Goal: Information Seeking & Learning: Find contact information

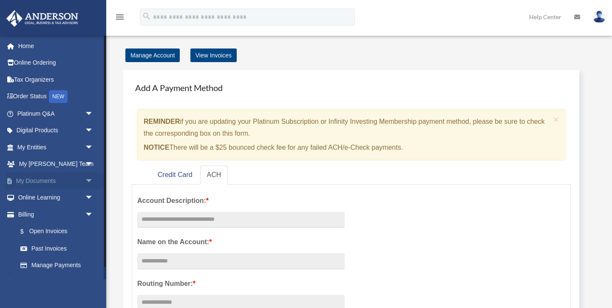
click at [91, 179] on span "arrow_drop_down" at bounding box center [93, 180] width 17 height 17
click at [37, 196] on link "Box" at bounding box center [59, 197] width 94 height 17
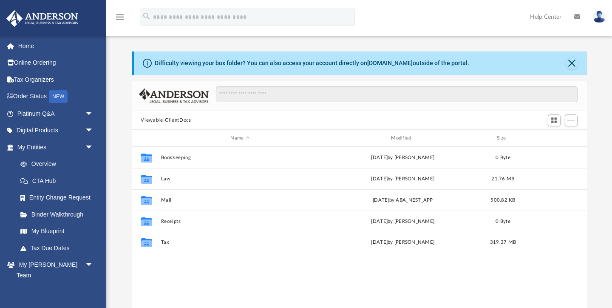
scroll to position [193, 455]
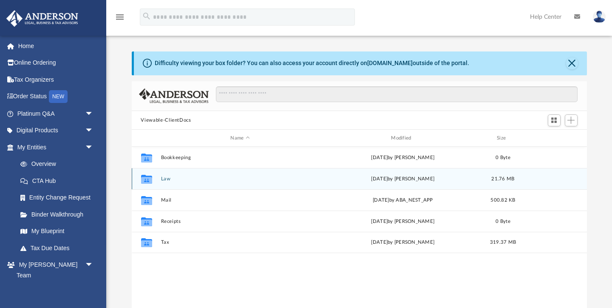
click at [167, 179] on button "Law" at bounding box center [240, 179] width 159 height 6
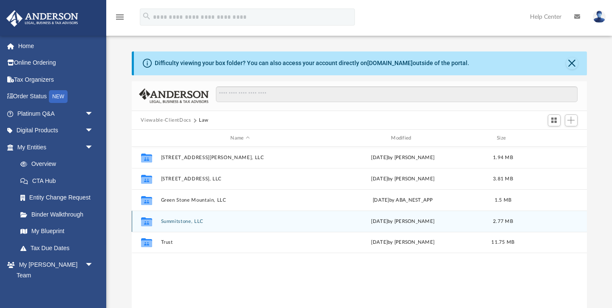
click at [148, 222] on icon "grid" at bounding box center [146, 222] width 11 height 7
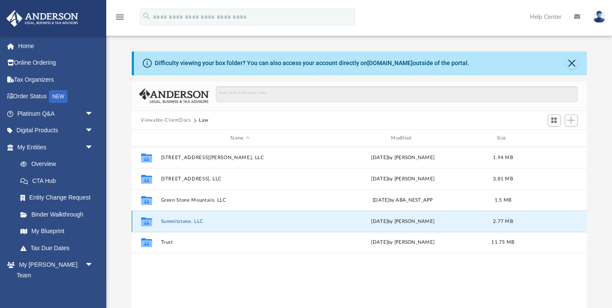
click at [174, 221] on button "Summitstone, LLC" at bounding box center [240, 222] width 159 height 6
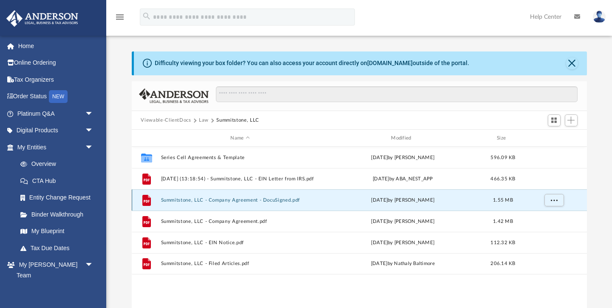
click at [218, 200] on button "Summitstone, LLC - Company Agreement - DocuSigned.pdf" at bounding box center [240, 200] width 159 height 6
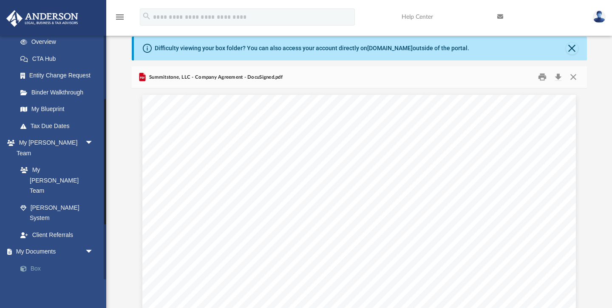
scroll to position [90, 0]
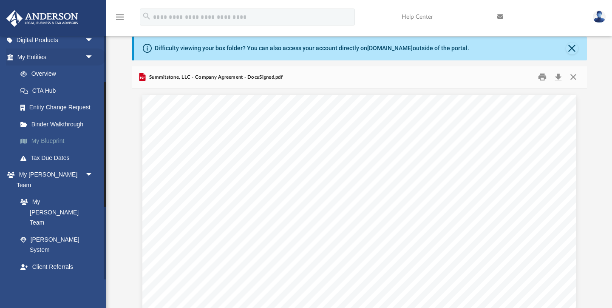
click at [51, 141] on link "My Blueprint" at bounding box center [59, 141] width 94 height 17
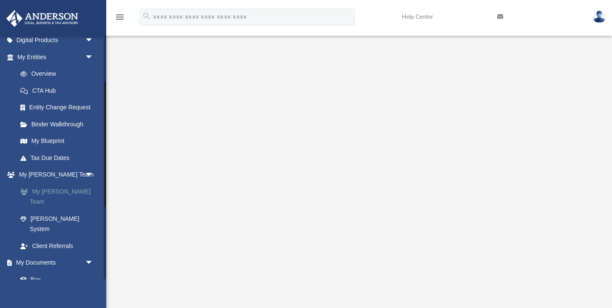
scroll to position [111, 0]
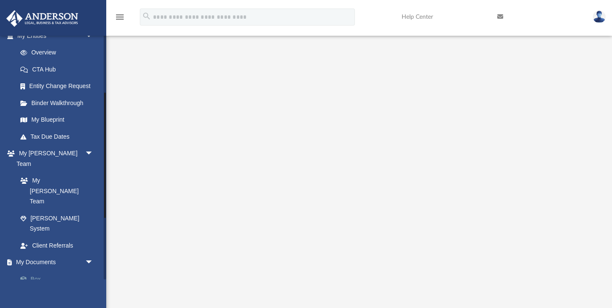
click at [34, 270] on link "Box" at bounding box center [59, 278] width 94 height 17
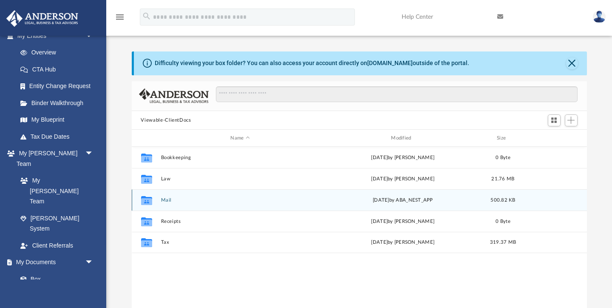
scroll to position [193, 455]
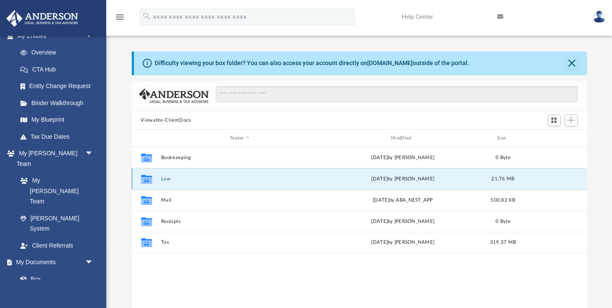
click at [166, 178] on button "Law" at bounding box center [240, 179] width 159 height 6
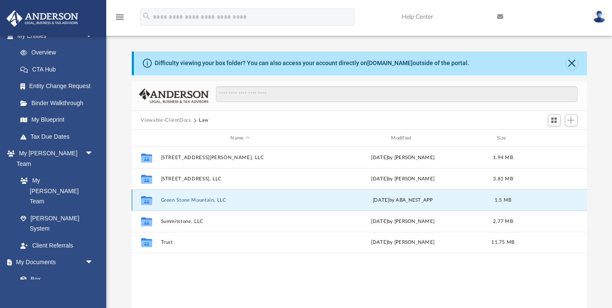
click at [180, 201] on button "Green Stone Mountain, LLC" at bounding box center [240, 200] width 159 height 6
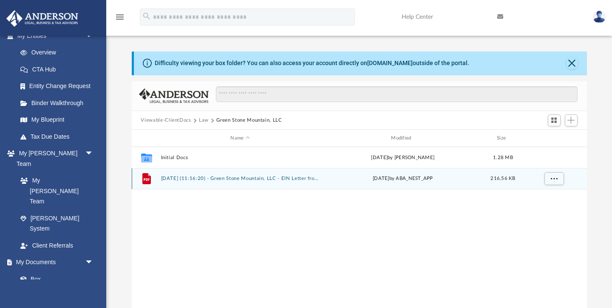
click at [147, 176] on icon "grid" at bounding box center [146, 178] width 9 height 11
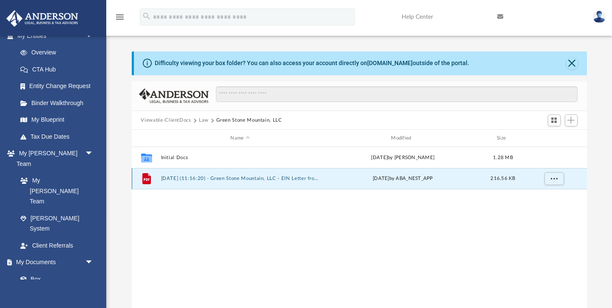
click at [242, 179] on button "[DATE] (11:16:20) - Green Stone Mountain, LLC - EIN Letter from IRS.pdf" at bounding box center [240, 179] width 159 height 6
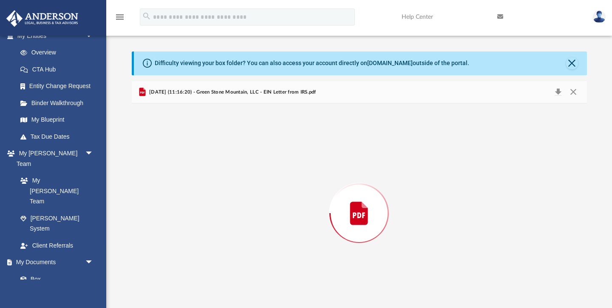
scroll to position [15, 0]
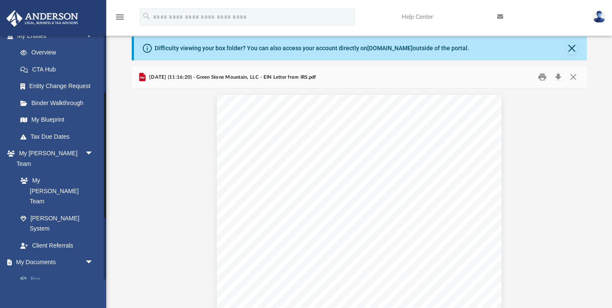
click at [36, 270] on link "Box" at bounding box center [59, 278] width 94 height 17
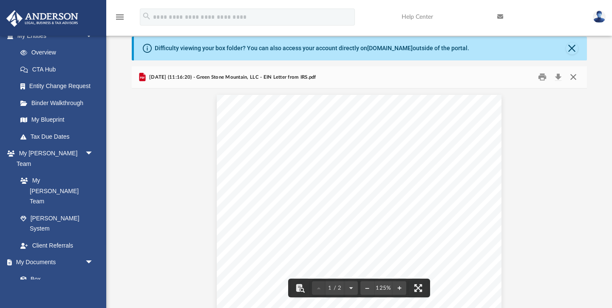
click at [576, 76] on button "Close" at bounding box center [573, 77] width 15 height 13
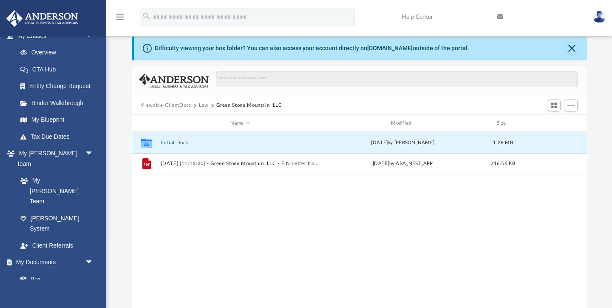
click at [179, 144] on button "Initial Docs" at bounding box center [240, 143] width 159 height 6
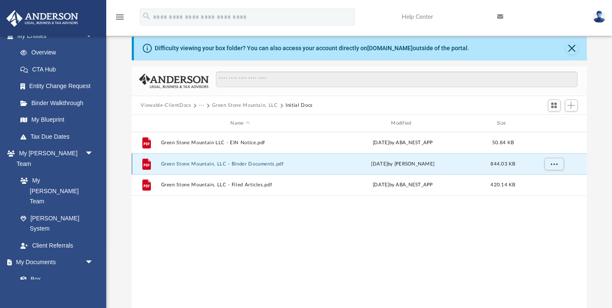
click at [185, 163] on button "Green Stone Mountain, LLC - Binder Documents.pdf" at bounding box center [240, 164] width 159 height 6
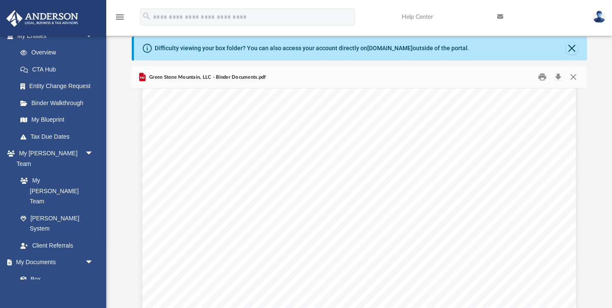
scroll to position [31346, 0]
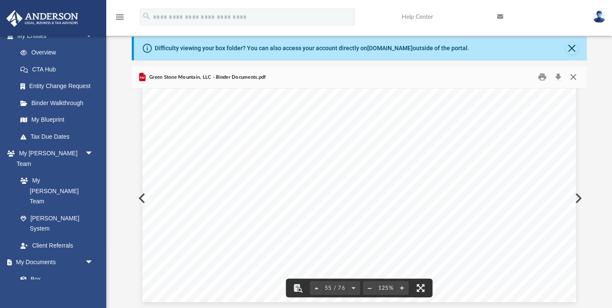
click at [576, 77] on button "Close" at bounding box center [573, 77] width 15 height 13
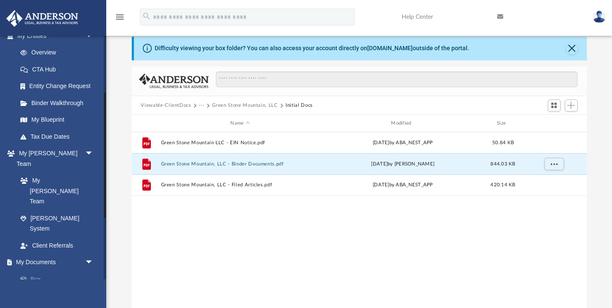
click at [38, 270] on link "Box" at bounding box center [59, 278] width 94 height 17
click at [201, 105] on button "···" at bounding box center [202, 106] width 6 height 8
click at [208, 122] on li "Law" at bounding box center [209, 120] width 10 height 9
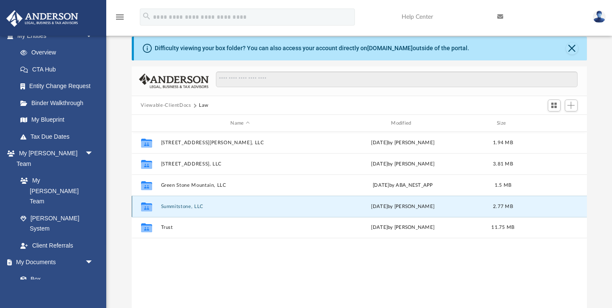
click at [176, 207] on button "Summitstone, LLC" at bounding box center [240, 207] width 159 height 6
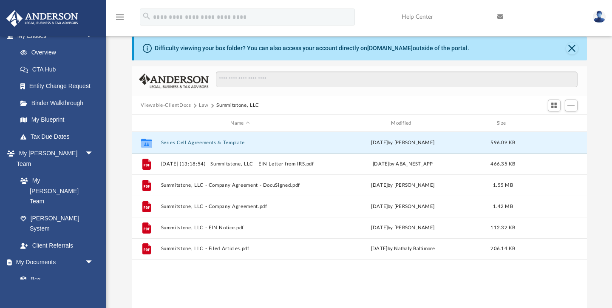
click at [193, 142] on button "Series Cell Agreements & Template" at bounding box center [240, 143] width 159 height 6
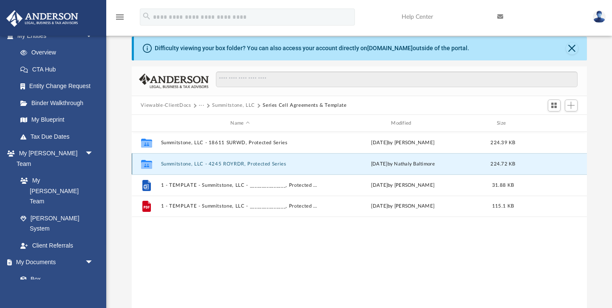
click at [211, 164] on button "Summitstone, LLC - 4245 ROYRDR, Protected Series" at bounding box center [240, 164] width 159 height 6
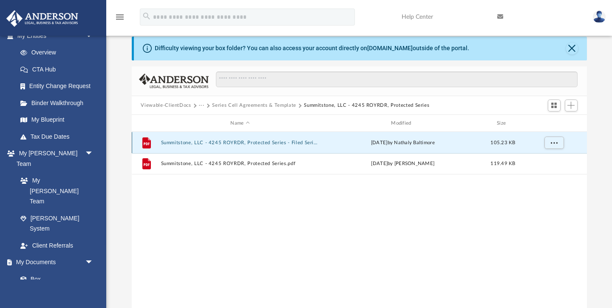
click at [246, 142] on button "Summitstone, LLC - 4245 ROYRDR, Protected Series - Filed Series Cell.pdf" at bounding box center [240, 143] width 159 height 6
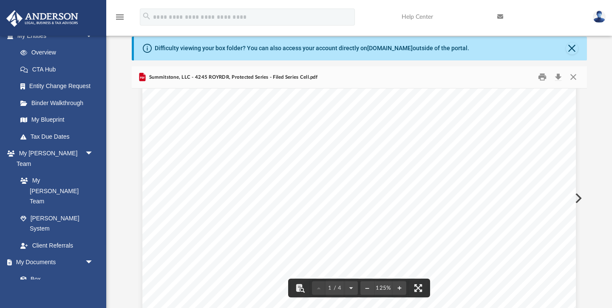
scroll to position [130, 0]
click at [575, 77] on button "Close" at bounding box center [573, 77] width 15 height 13
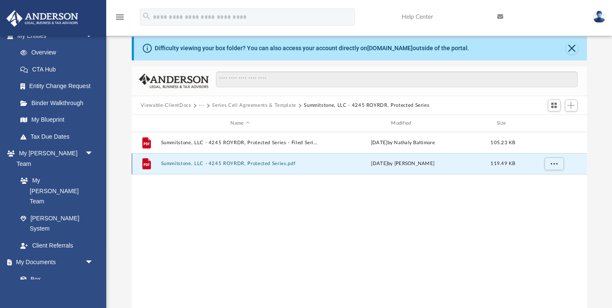
click at [178, 163] on button "Summitstone, LLC - 4245 ROYRDR, Protected Series.pdf" at bounding box center [240, 164] width 159 height 6
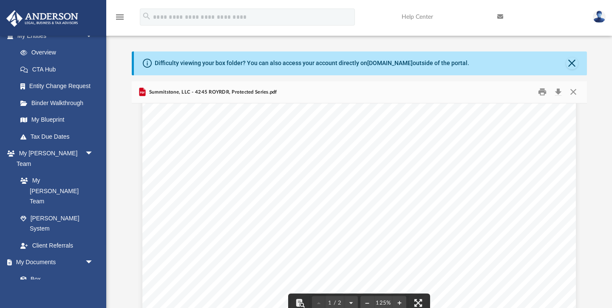
scroll to position [0, 0]
click at [573, 93] on button "Close" at bounding box center [573, 91] width 15 height 13
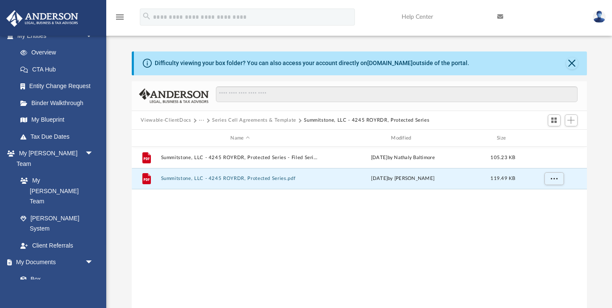
click at [269, 119] on button "Series Cell Agreements & Template" at bounding box center [254, 120] width 84 height 8
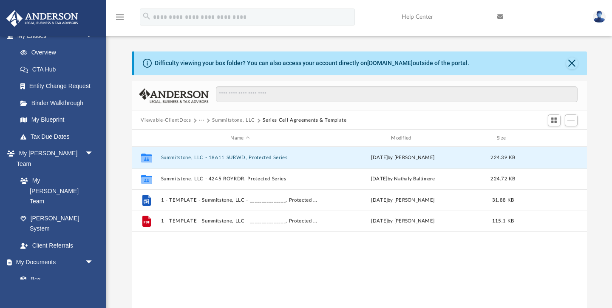
click at [232, 157] on button "Summitstone, LLC - 18611 SURWD, Protected Series" at bounding box center [240, 158] width 159 height 6
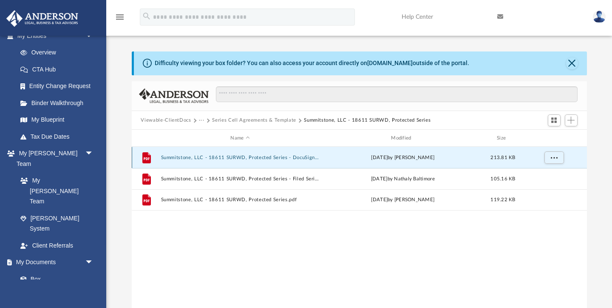
click at [232, 157] on button "Summitstone, LLC - 18611 SURWD, Protected Series - DocuSigned.pdf" at bounding box center [240, 158] width 159 height 6
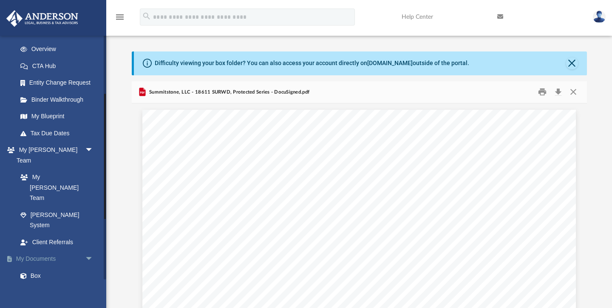
scroll to position [113, 0]
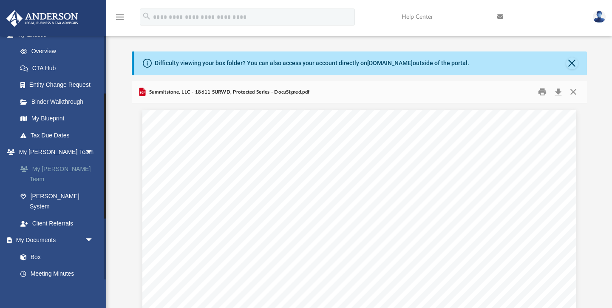
click at [60, 167] on link "My [PERSON_NAME] Team" at bounding box center [59, 173] width 94 height 27
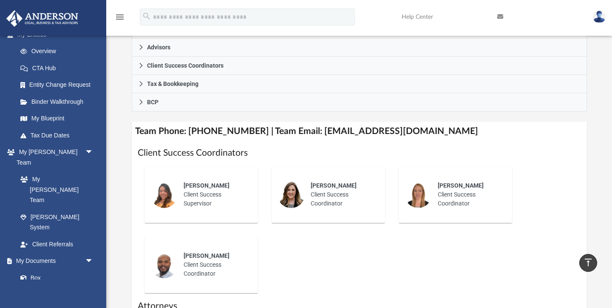
scroll to position [247, 0]
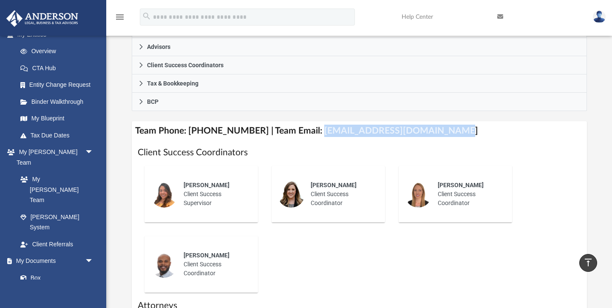
drag, startPoint x: 306, startPoint y: 142, endPoint x: 438, endPoint y: 145, distance: 132.2
click at [438, 140] on h4 "Team Phone: [PHONE_NUMBER] | Team Email: [EMAIL_ADDRESS][DOMAIN_NAME]" at bounding box center [359, 130] width 455 height 19
copy h4 "[EMAIL_ADDRESS][DOMAIN_NAME]"
